Goal: Task Accomplishment & Management: Use online tool/utility

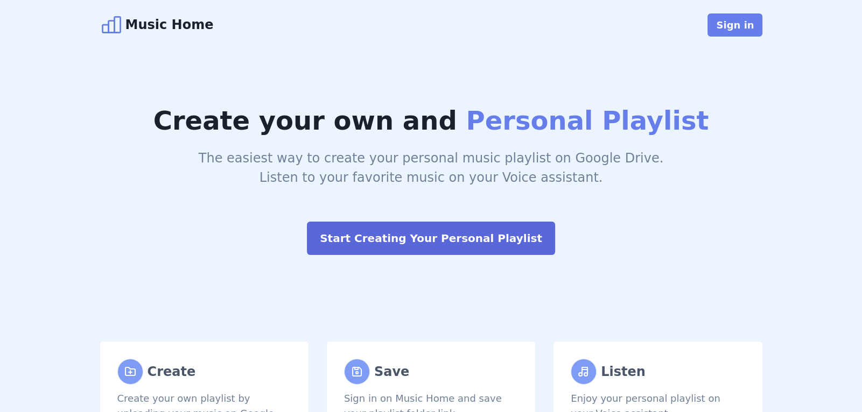
click at [443, 244] on button "Start Creating Your Personal Playlist" at bounding box center [431, 238] width 248 height 33
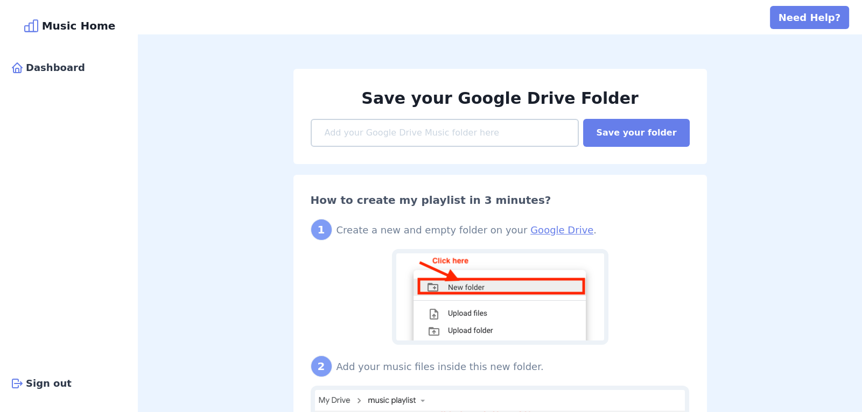
click at [533, 229] on link "Google Drive" at bounding box center [561, 229] width 63 height 11
click at [411, 135] on input at bounding box center [445, 133] width 269 height 28
paste input "https://drive.google.com/drive/folders/1NWrp-3C1JUvZEOMbMeH_Yq6fwAKM7eDd"
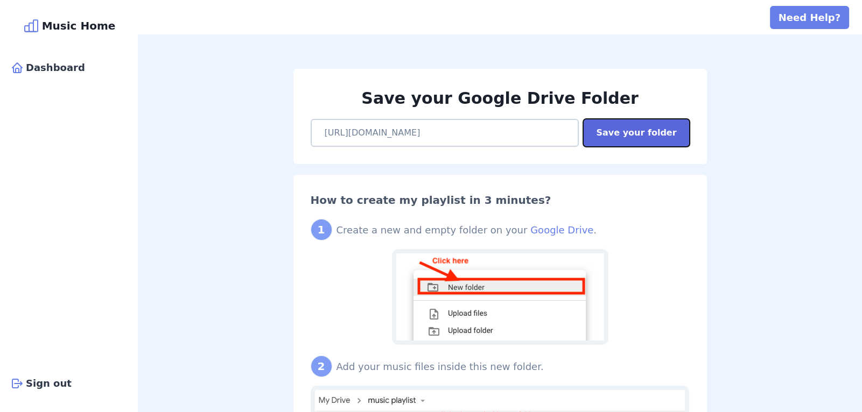
click at [630, 131] on button "Save your folder" at bounding box center [636, 133] width 106 height 28
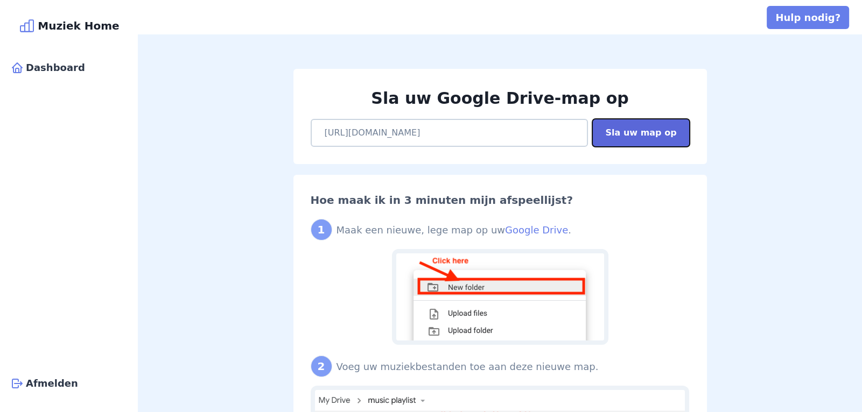
click at [641, 130] on font "Sla uw map op" at bounding box center [640, 133] width 71 height 10
click at [519, 230] on font "Google Drive" at bounding box center [536, 229] width 63 height 11
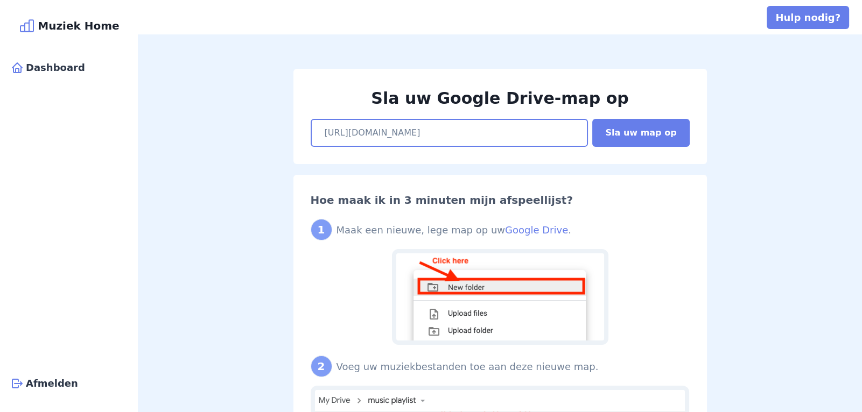
drag, startPoint x: 591, startPoint y: 126, endPoint x: 56, endPoint y: 108, distance: 535.4
click at [56, 108] on div "Muziek Home Dashboard Afmelden Hulp nodig? Sla uw Google Drive-map op https://d…" at bounding box center [431, 206] width 862 height 412
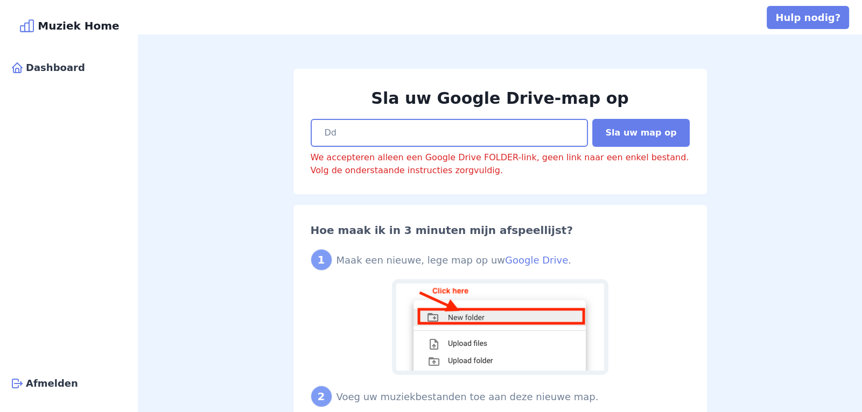
type input "d"
click at [385, 129] on input at bounding box center [450, 133] width 278 height 28
paste input "https://drive.google.com/drive/folders/1hrvdpyh3XSbpq3Hi66lZapwNvp-Cd5Qu"
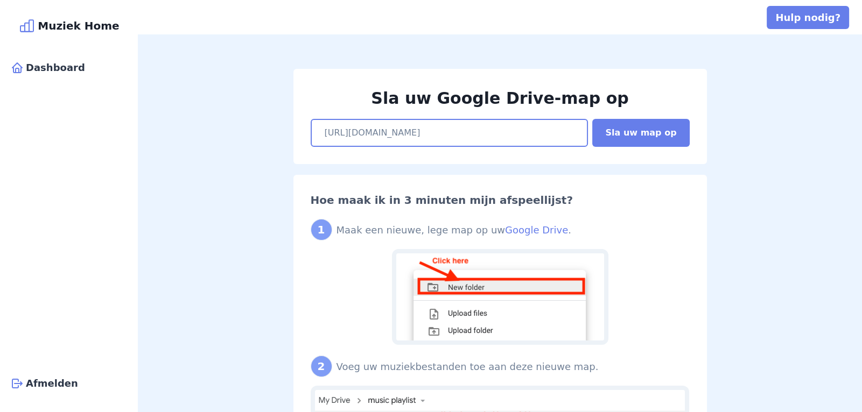
scroll to position [0, 39]
type input "https://drive.google.com/drive/folders/1hrvdpyh3XSbpq3Hi66lZapwNvp-Cd5Qu"
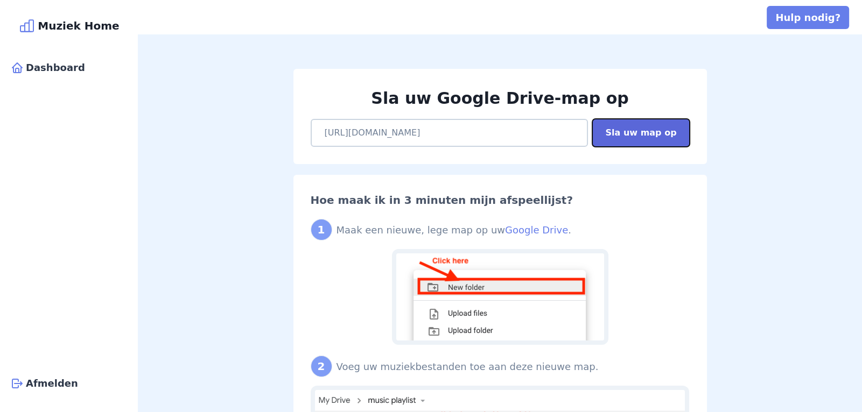
scroll to position [0, 0]
click at [662, 134] on font "Sla uw map op" at bounding box center [640, 133] width 71 height 10
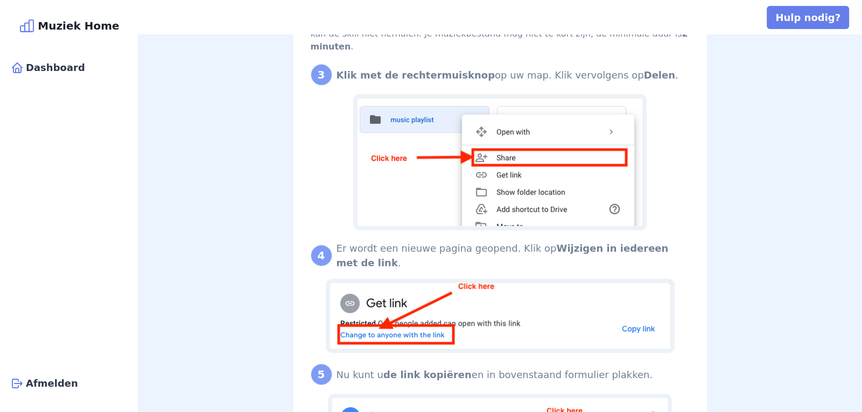
scroll to position [552, 0]
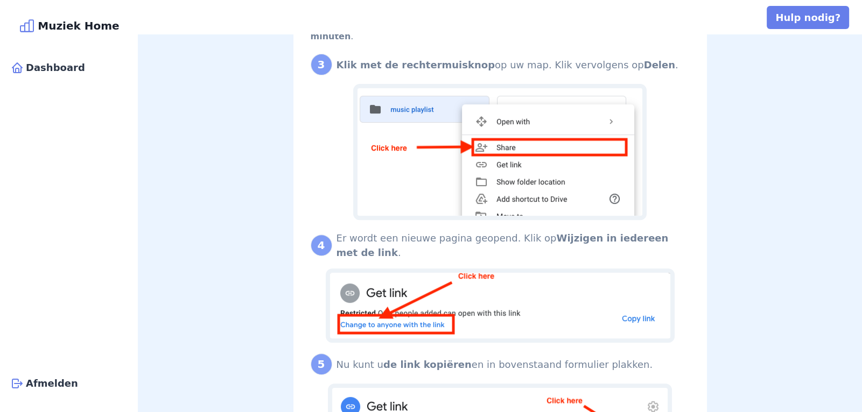
click at [640, 295] on img at bounding box center [500, 306] width 349 height 74
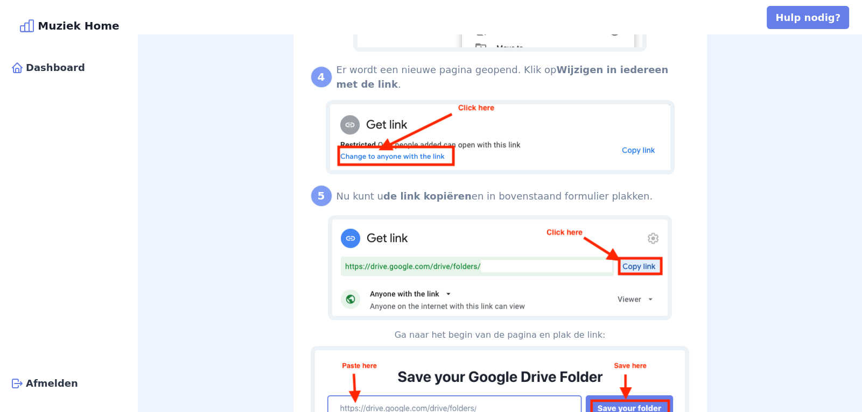
scroll to position [733, 0]
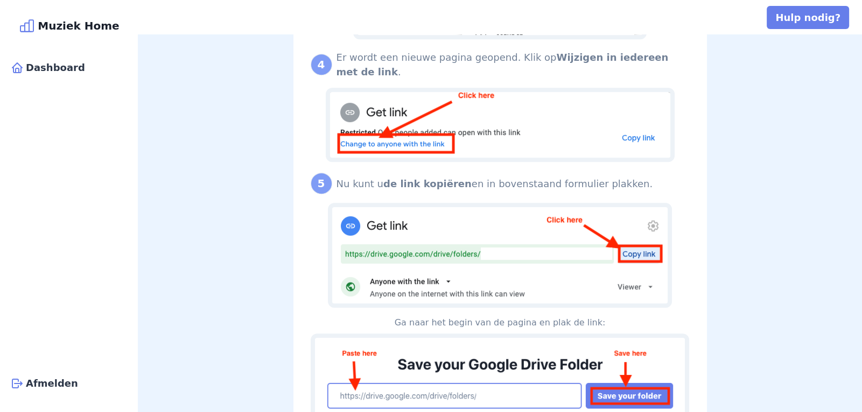
click at [474, 368] on img at bounding box center [500, 381] width 379 height 94
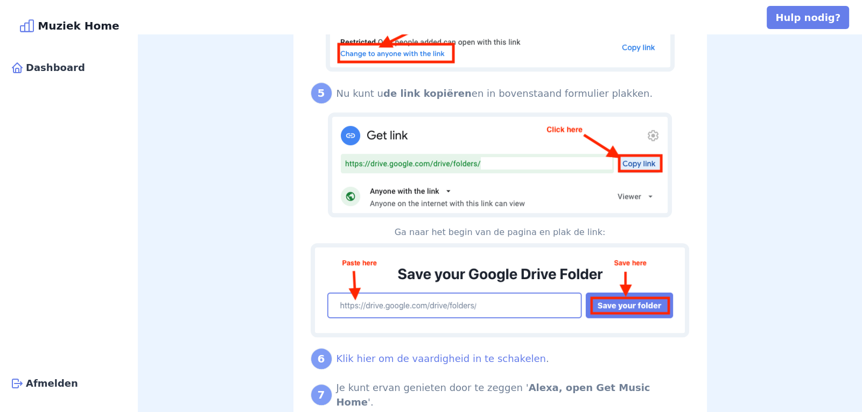
scroll to position [854, 0]
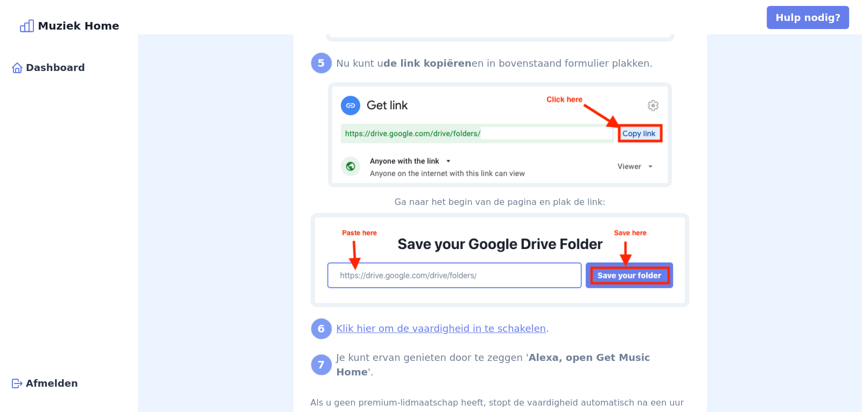
click at [476, 323] on font "Klik hier om de vaardigheid in te schakelen" at bounding box center [440, 328] width 209 height 11
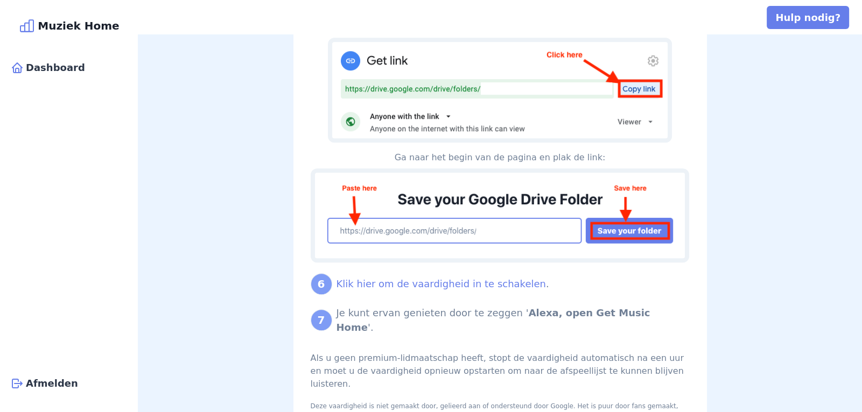
scroll to position [914, 0]
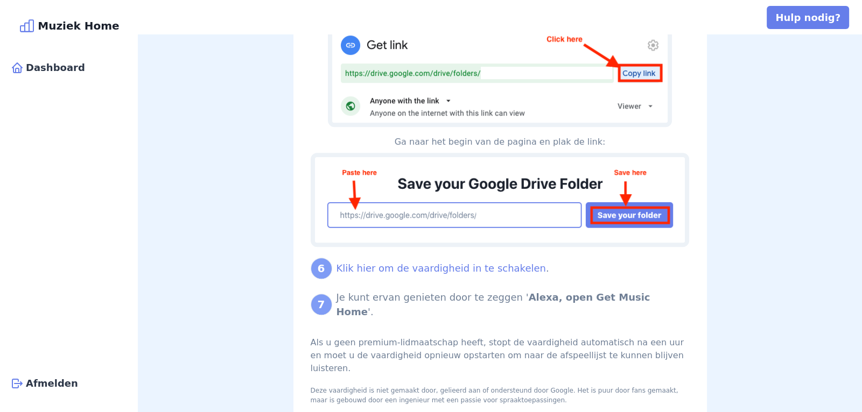
click at [644, 82] on img at bounding box center [500, 74] width 344 height 105
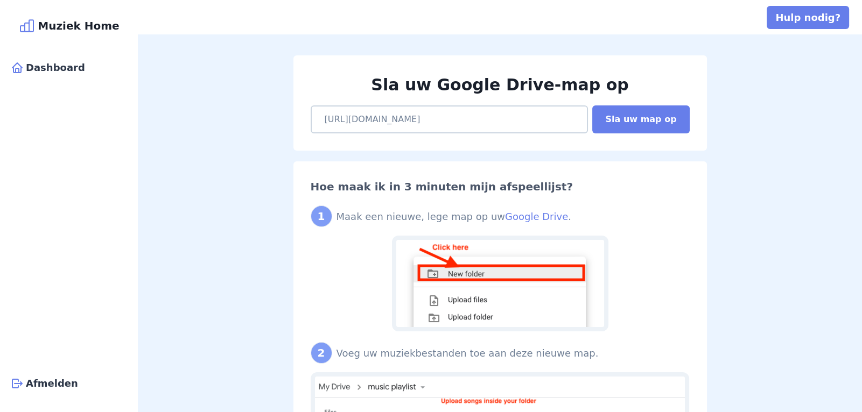
scroll to position [0, 0]
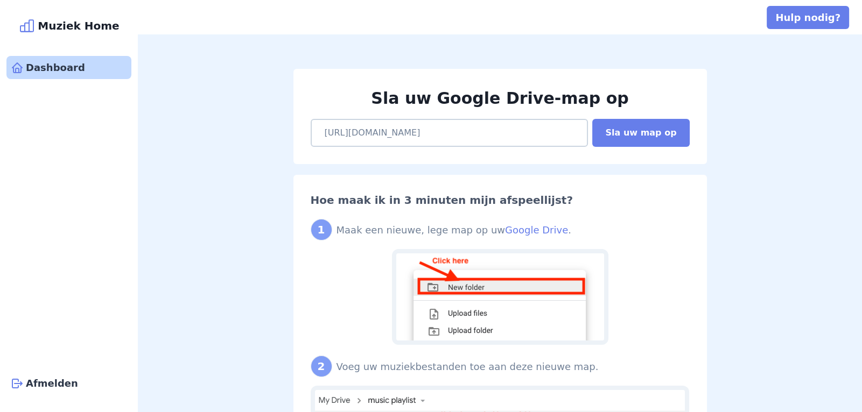
click at [36, 65] on font "Dashboard" at bounding box center [55, 67] width 59 height 11
click at [52, 69] on font "Dashboard" at bounding box center [55, 67] width 59 height 11
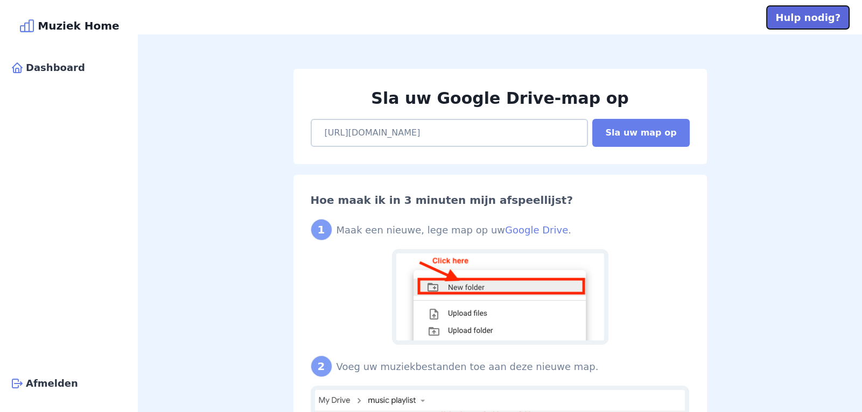
click at [821, 19] on font "Hulp nodig?" at bounding box center [807, 17] width 65 height 11
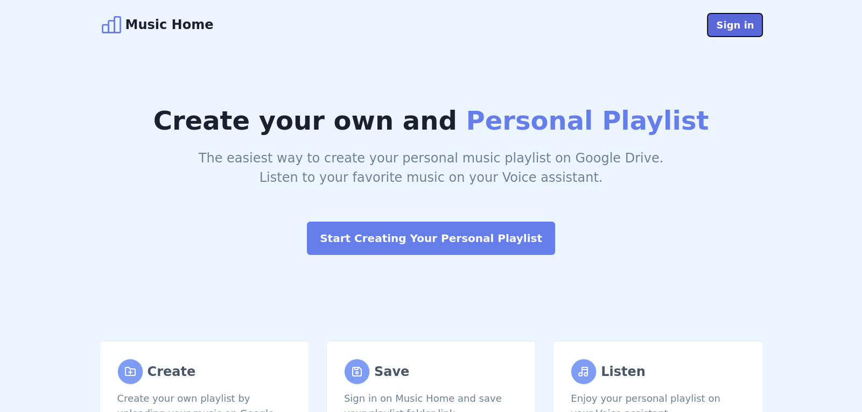
click at [737, 24] on button "Sign in" at bounding box center [734, 24] width 55 height 23
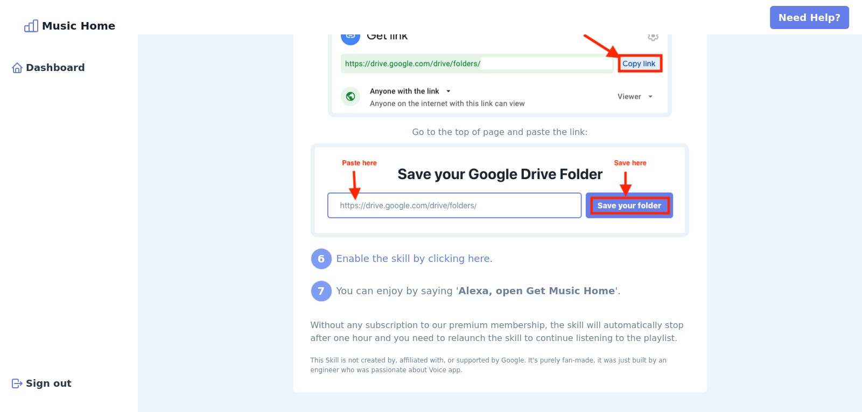
scroll to position [927, 0]
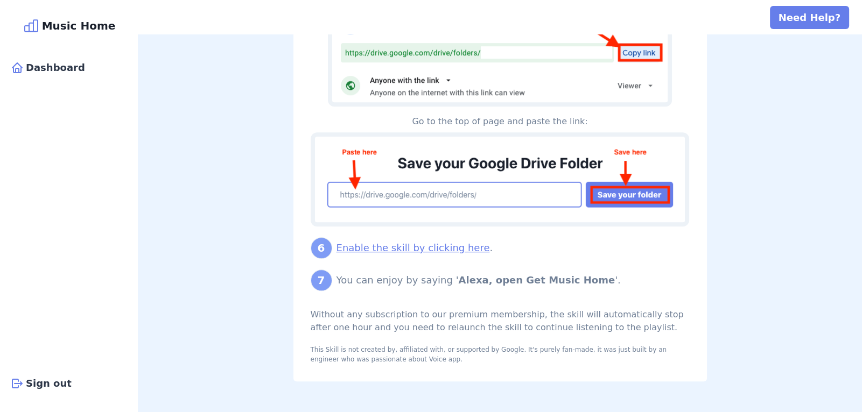
click at [448, 244] on link "Enable the skill by clicking here" at bounding box center [412, 247] width 153 height 11
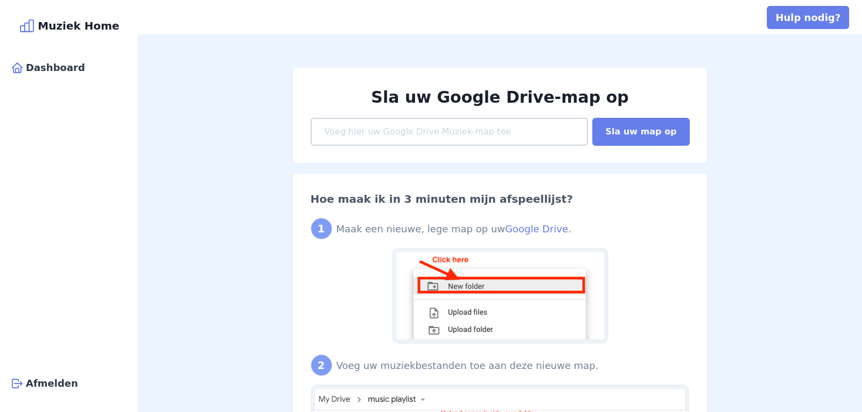
scroll to position [0, 0]
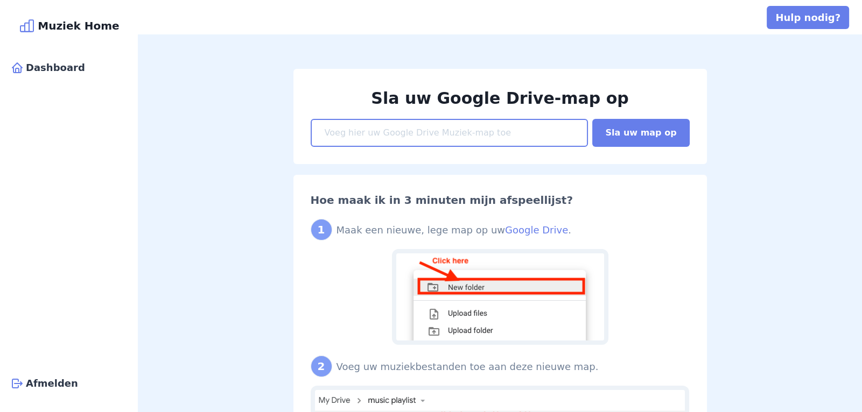
paste input "https://drive.google.com/file/d/1UgjYwqt246Q3ypbmASdEWZLW6dfNdAtP/view?usp=shar…"
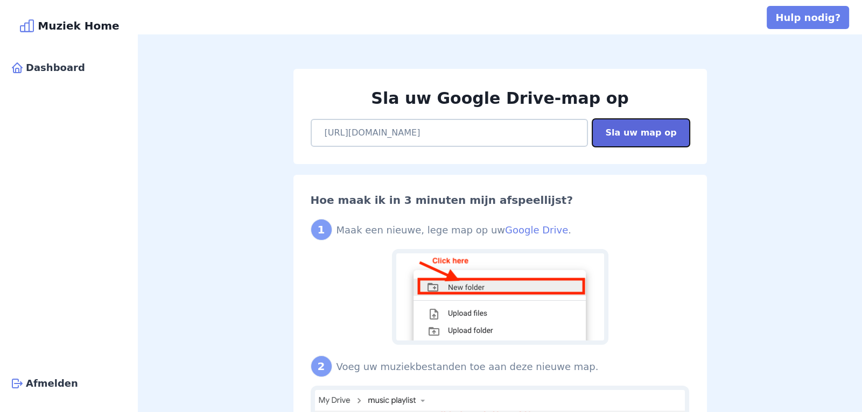
click at [641, 132] on font "Sla uw map op" at bounding box center [640, 133] width 71 height 10
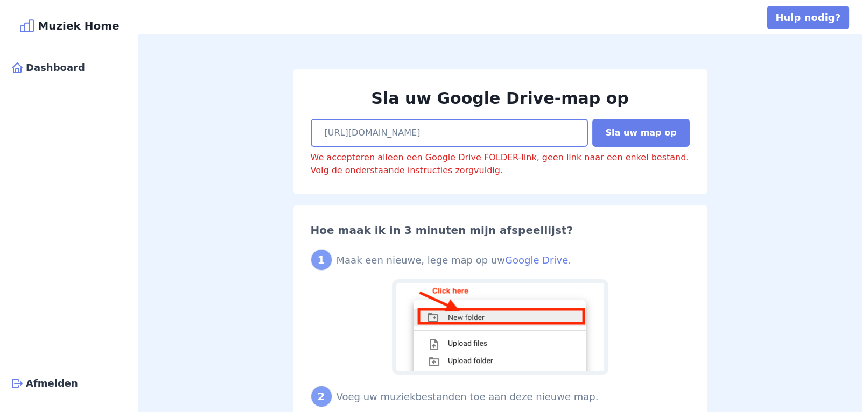
drag, startPoint x: 554, startPoint y: 129, endPoint x: 0, endPoint y: 41, distance: 561.3
click at [0, 41] on div "Muziek Home Dashboard Afmelden Hulp nodig? Sla uw Google Drive-map op https://d…" at bounding box center [431, 206] width 862 height 412
type input "g"
paste input "https://drive.google.com/drive/folders/1hrvdpyh3XSbpq3Hi66lZapwNvp-Cd5Qu?usp=sh…"
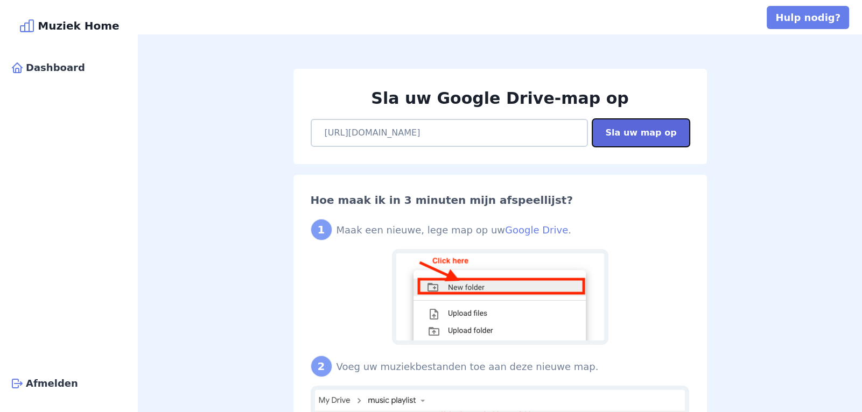
click at [642, 128] on font "Sla uw map op" at bounding box center [640, 133] width 71 height 10
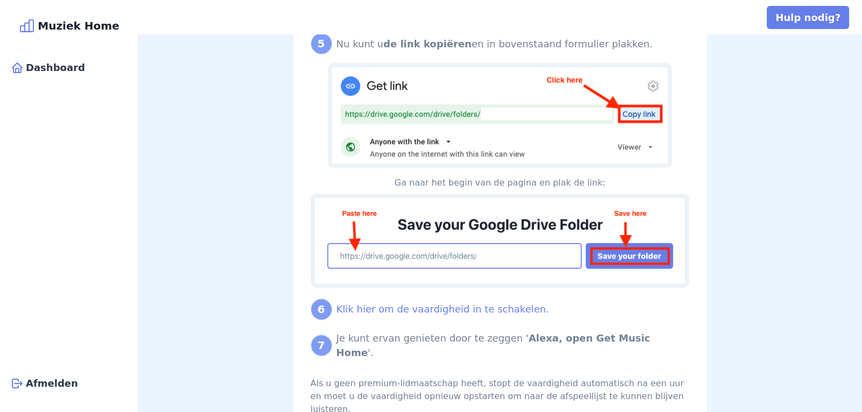
scroll to position [914, 0]
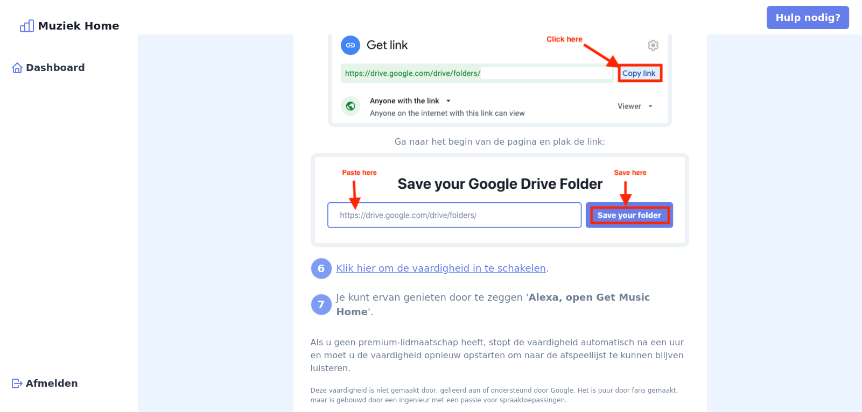
click at [429, 263] on font "Klik hier om de vaardigheid in te schakelen" at bounding box center [440, 268] width 209 height 11
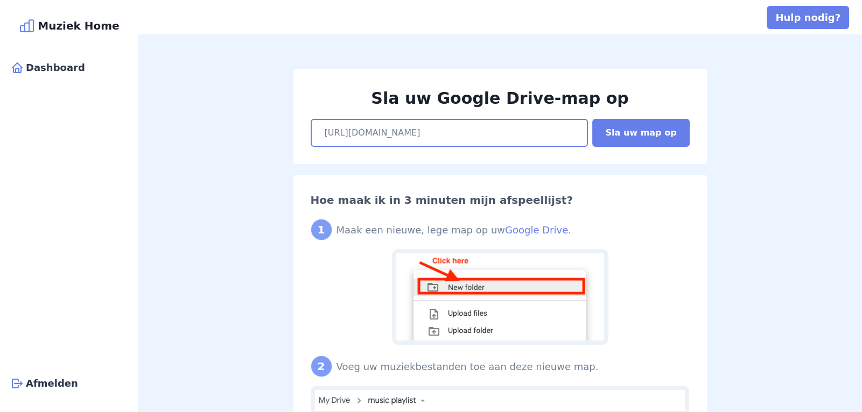
scroll to position [0, 91]
drag, startPoint x: 476, startPoint y: 137, endPoint x: 610, endPoint y: 146, distance: 134.4
click at [610, 146] on div "Sla uw Google Drive-map op https://drive.google.com/drive/folders/1hrvdpyh3XSbp…" at bounding box center [499, 116] width 413 height 95
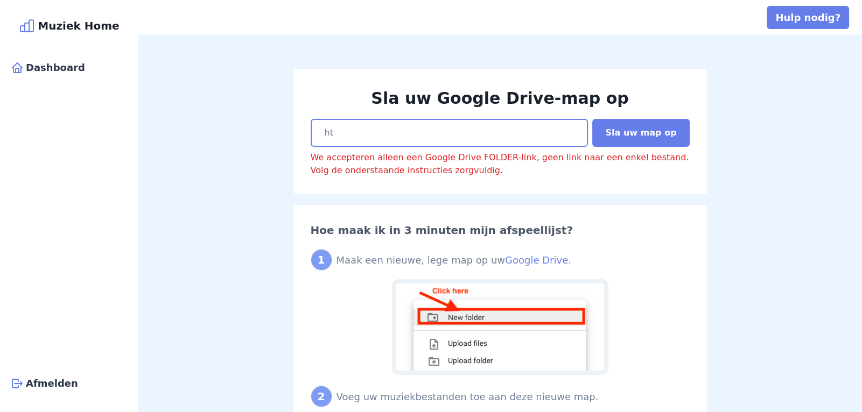
type input "h"
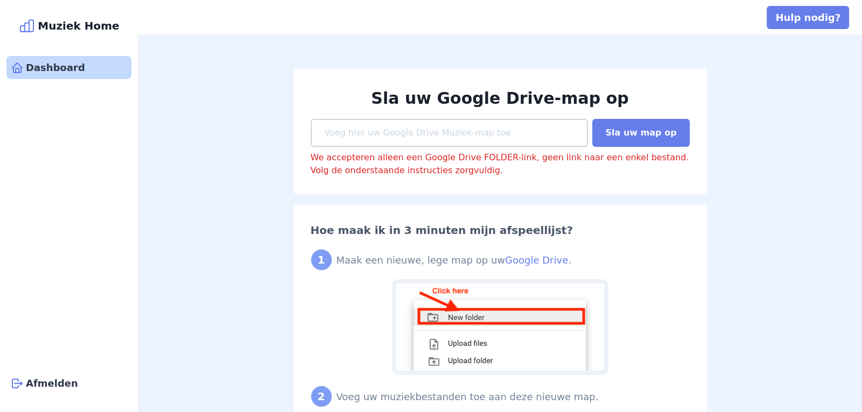
click at [52, 74] on font "Dashboard" at bounding box center [55, 67] width 59 height 15
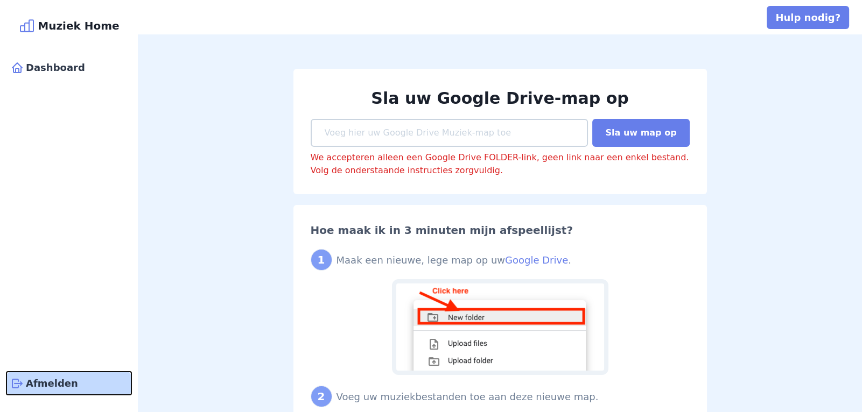
click at [57, 381] on font "Afmelden" at bounding box center [52, 383] width 52 height 11
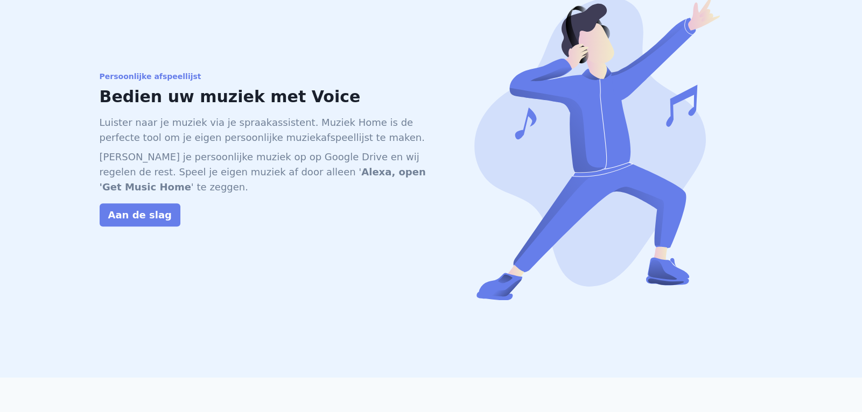
scroll to position [987, 0]
